Goal: Transaction & Acquisition: Purchase product/service

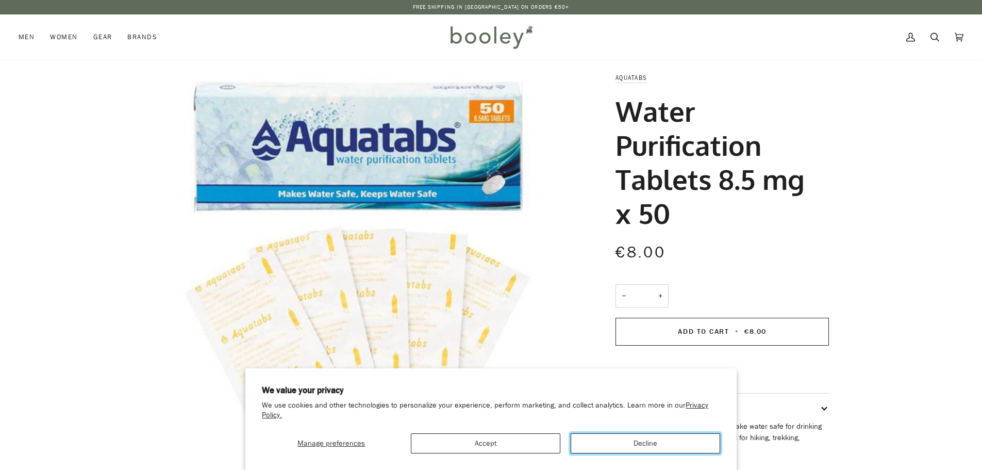
click at [607, 443] on button "Decline" at bounding box center [646, 443] width 150 height 20
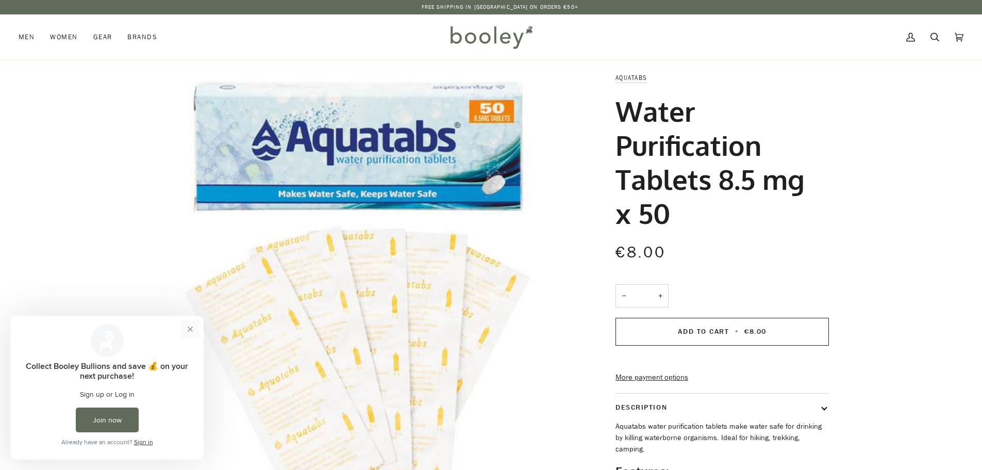
click at [187, 329] on button "Close prompt" at bounding box center [190, 329] width 19 height 19
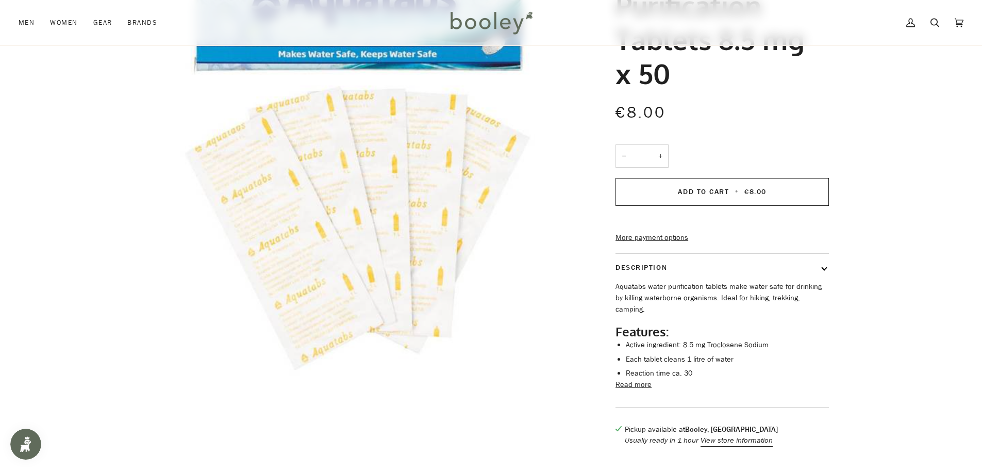
scroll to position [155, 0]
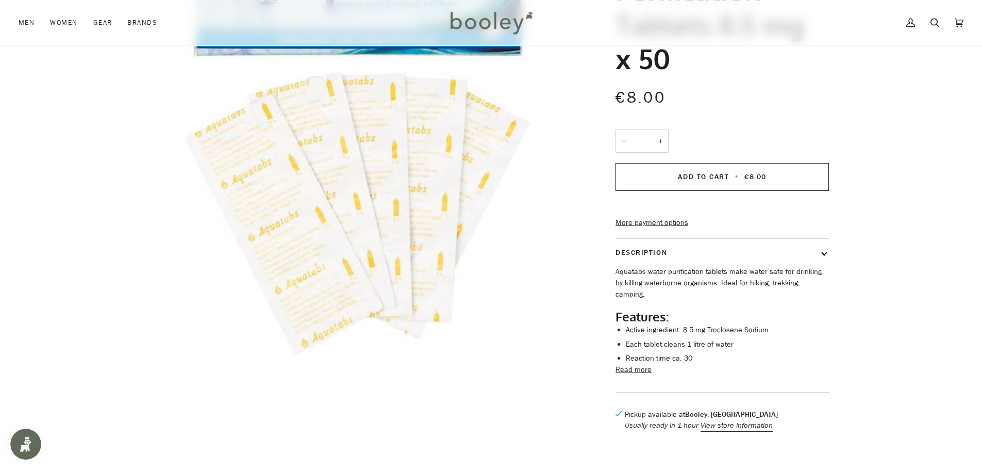
click at [664, 144] on button "+" at bounding box center [660, 140] width 16 height 23
type input "*"
click at [750, 173] on span "€16.00" at bounding box center [755, 177] width 27 height 10
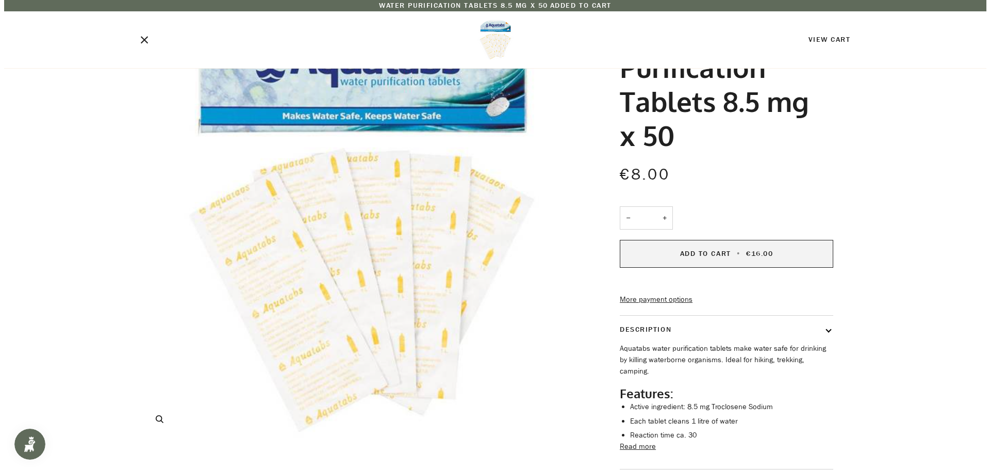
scroll to position [0, 0]
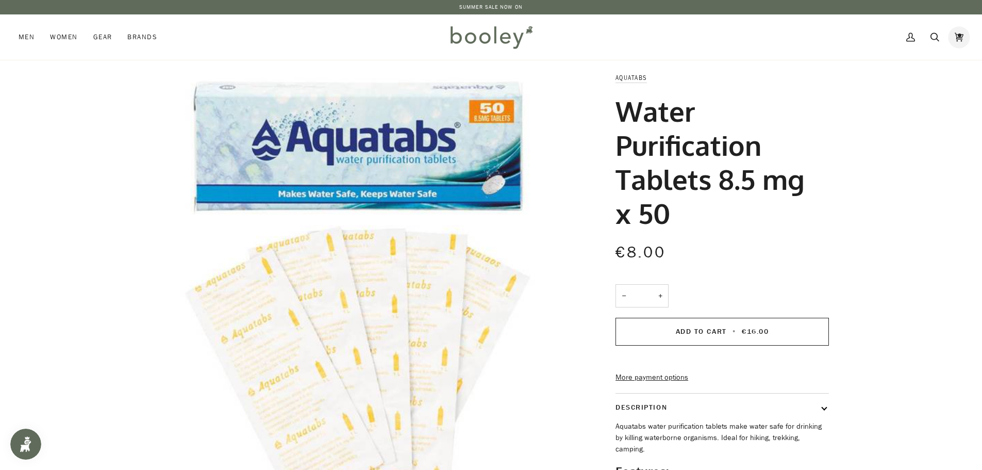
click at [964, 38] on link "Cart €16.00 (2)" at bounding box center [959, 36] width 24 height 45
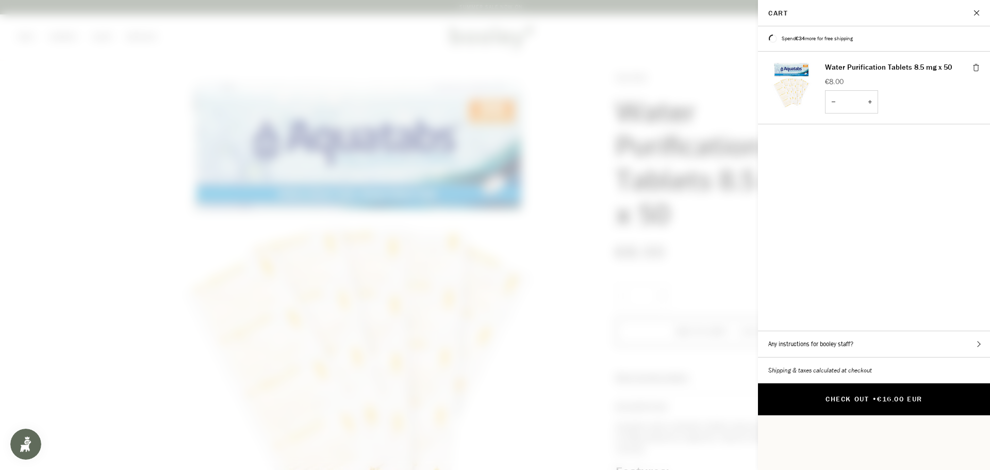
click at [859, 383] on button "Check Out • €16.00 EUR" at bounding box center [874, 399] width 232 height 32
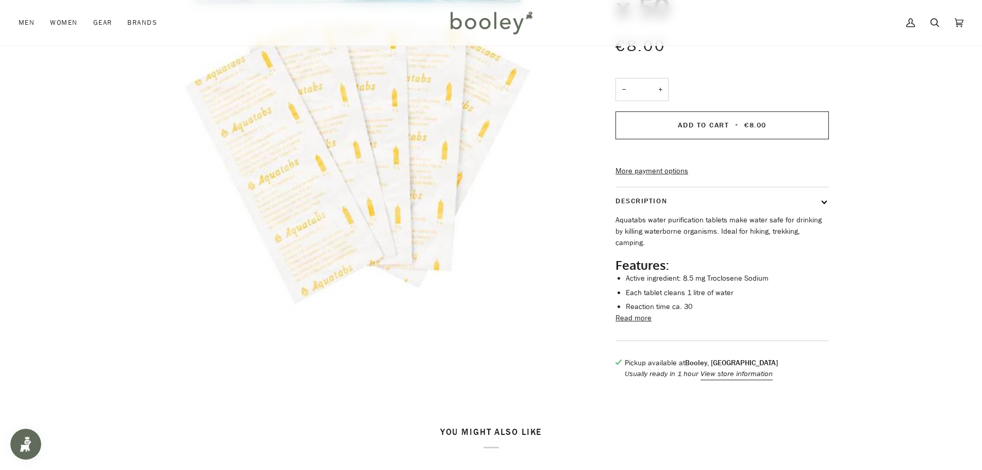
click at [633, 323] on button "Read more" at bounding box center [634, 317] width 36 height 11
